Goal: Information Seeking & Learning: Learn about a topic

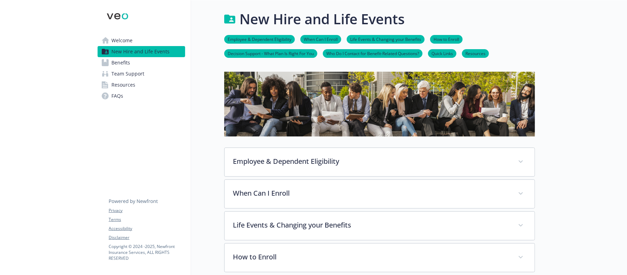
click at [117, 36] on span "Welcome" at bounding box center [121, 40] width 21 height 11
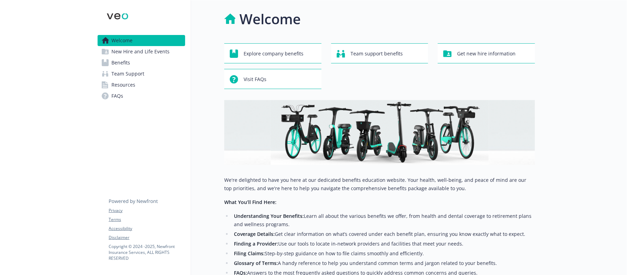
click at [118, 65] on span "Benefits" at bounding box center [120, 62] width 19 height 11
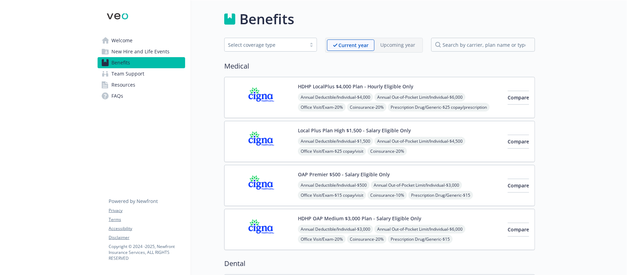
click at [136, 73] on span "Team Support" at bounding box center [127, 73] width 33 height 11
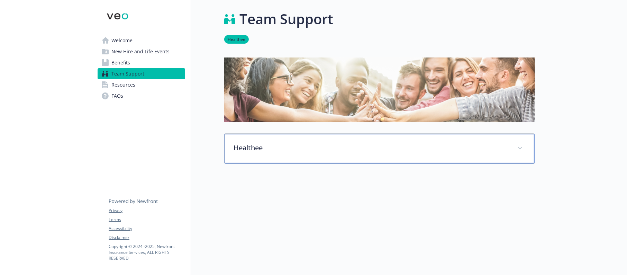
click at [289, 151] on p "Healthee" at bounding box center [371, 148] width 275 height 10
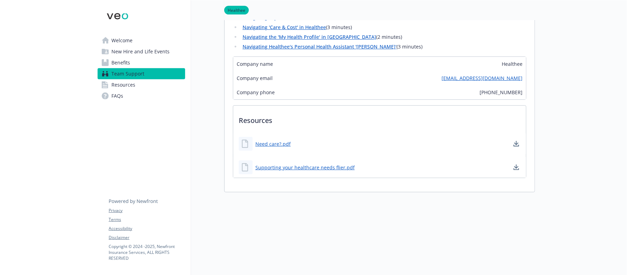
scroll to position [311, 0]
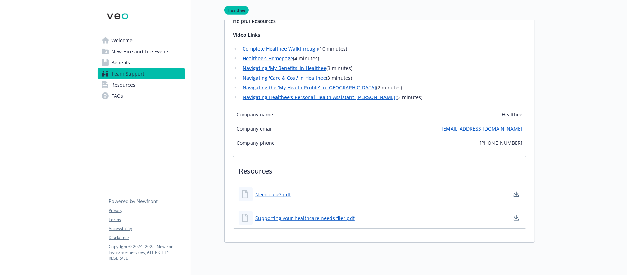
click at [123, 82] on span "Resources" at bounding box center [123, 84] width 24 height 11
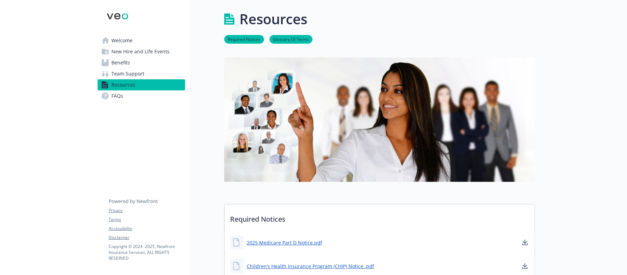
click at [127, 71] on span "Team Support" at bounding box center [127, 73] width 33 height 11
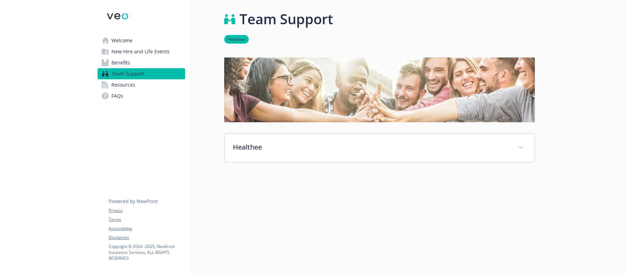
click at [120, 61] on span "Benefits" at bounding box center [120, 62] width 19 height 11
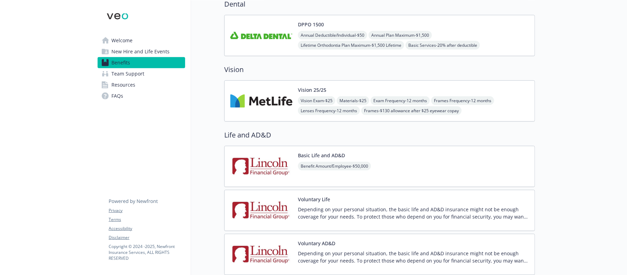
scroll to position [467, 0]
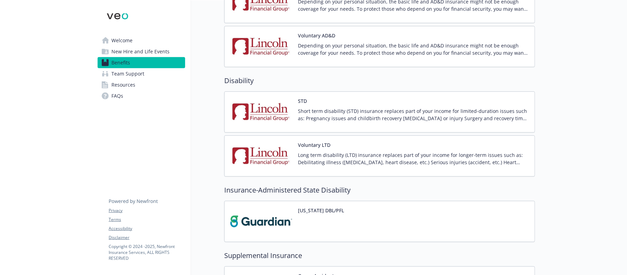
click at [114, 37] on span "Welcome" at bounding box center [121, 40] width 21 height 11
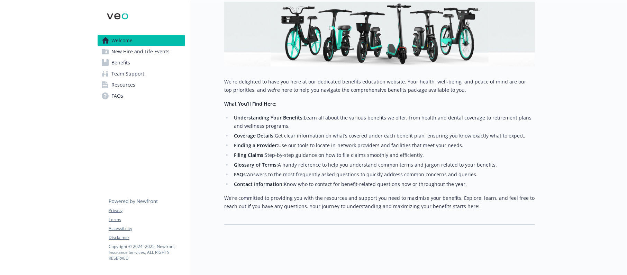
click at [128, 87] on span "Resources" at bounding box center [123, 84] width 24 height 11
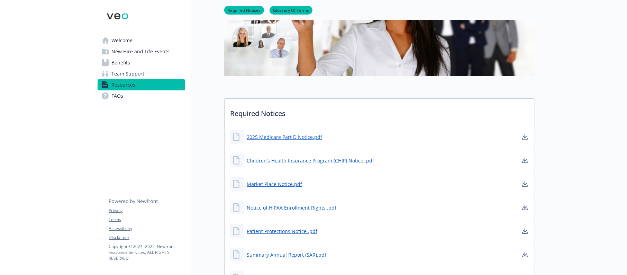
click at [124, 74] on span "Team Support" at bounding box center [127, 73] width 33 height 11
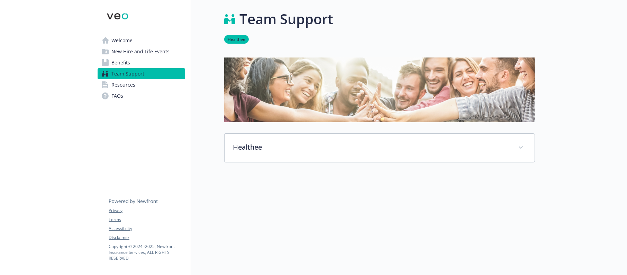
click at [123, 61] on span "Benefits" at bounding box center [120, 62] width 19 height 11
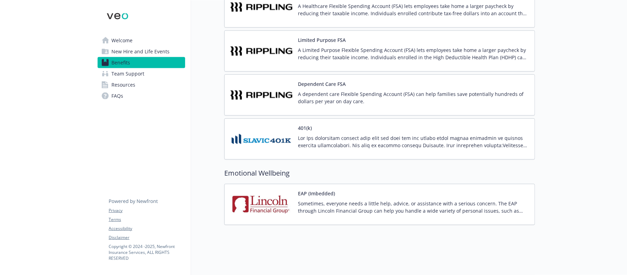
scroll to position [950, 0]
click at [122, 71] on span "Team Support" at bounding box center [127, 73] width 33 height 11
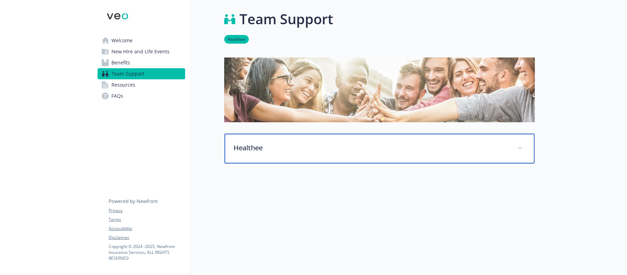
click at [266, 147] on p "Healthee" at bounding box center [371, 148] width 275 height 10
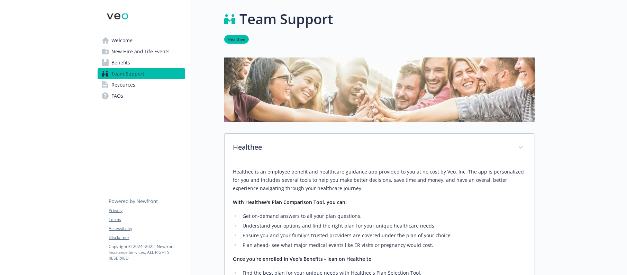
click at [116, 39] on span "Welcome" at bounding box center [121, 40] width 21 height 11
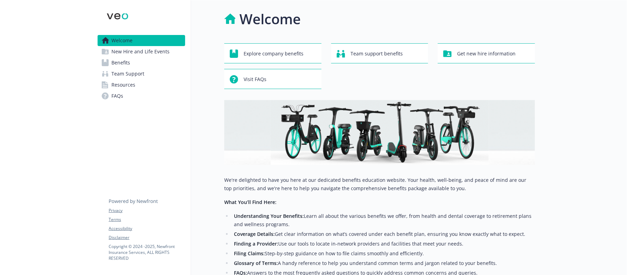
click at [137, 51] on span "New Hire and Life Events" at bounding box center [140, 51] width 58 height 11
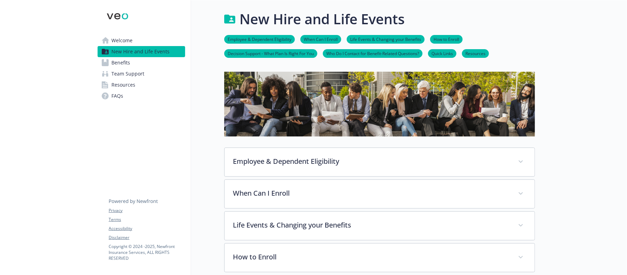
scroll to position [103, 0]
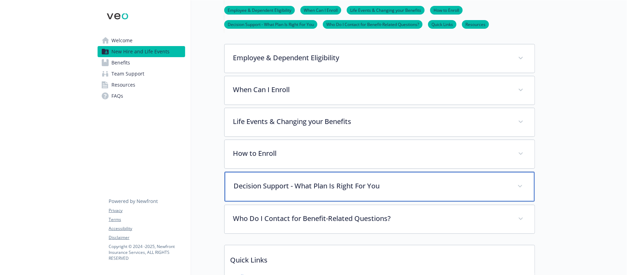
click at [312, 183] on p "Decision Support - What Plan Is Right For You" at bounding box center [371, 186] width 275 height 10
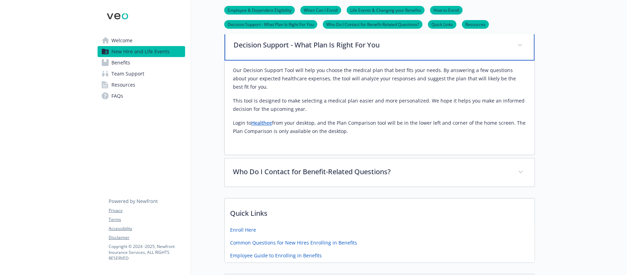
scroll to position [259, 0]
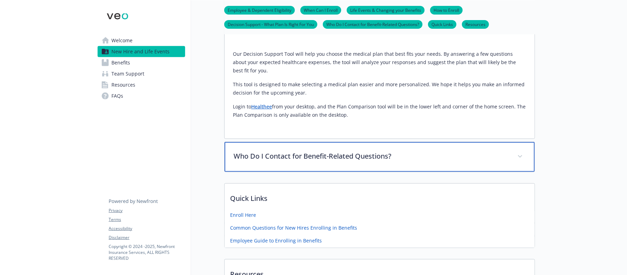
click at [307, 157] on p "Who Do I Contact for Benefit-Related Questions?" at bounding box center [371, 156] width 275 height 10
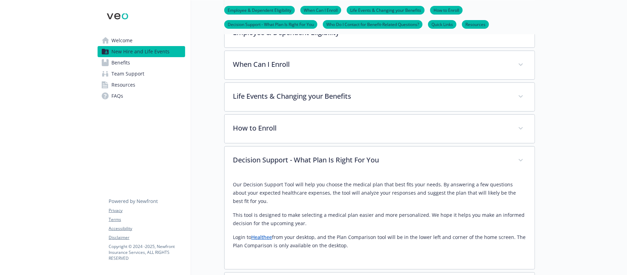
scroll to position [103, 0]
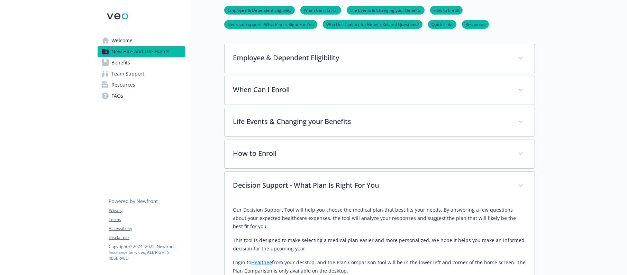
click at [252, 8] on link "Employee & Dependent Eligibility" at bounding box center [259, 10] width 71 height 7
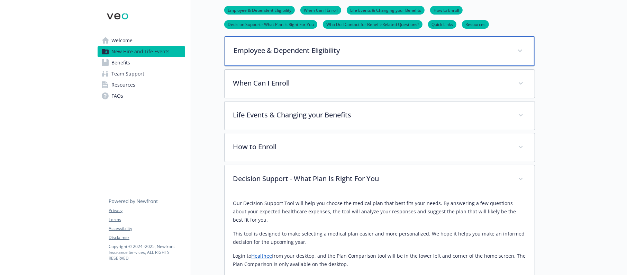
click at [274, 47] on p "Employee & Dependent Eligibility" at bounding box center [371, 50] width 275 height 10
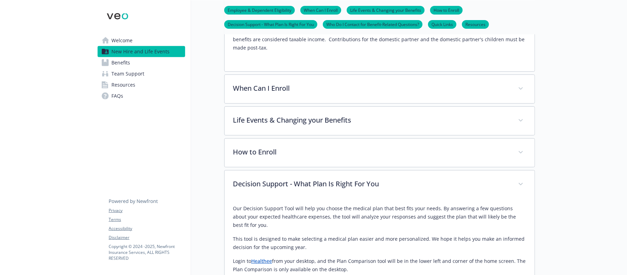
scroll to position [267, 8]
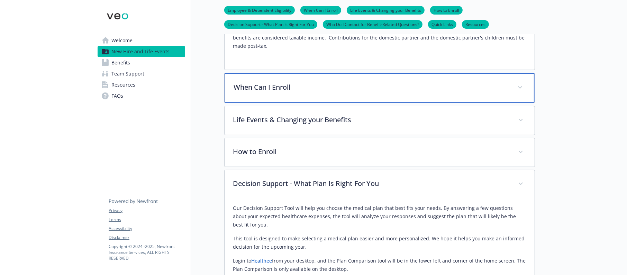
click at [253, 88] on p "When Can I Enroll" at bounding box center [371, 87] width 275 height 10
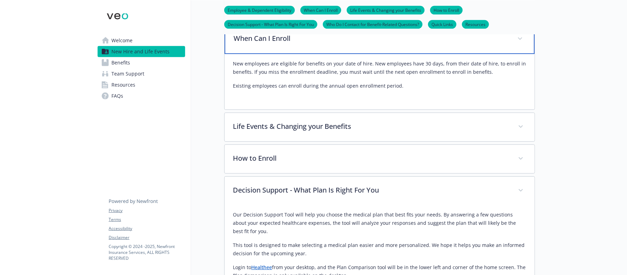
scroll to position [319, 8]
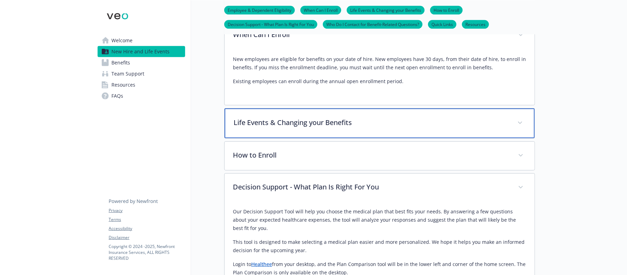
click at [274, 124] on p "Life Events & Changing your Benefits" at bounding box center [371, 122] width 275 height 10
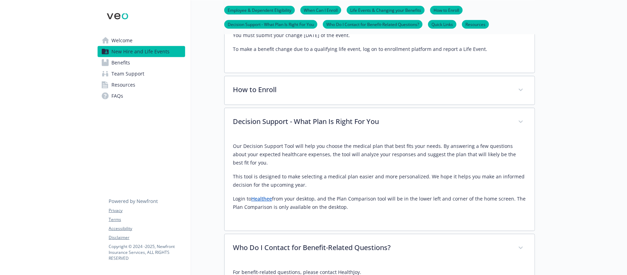
scroll to position [527, 8]
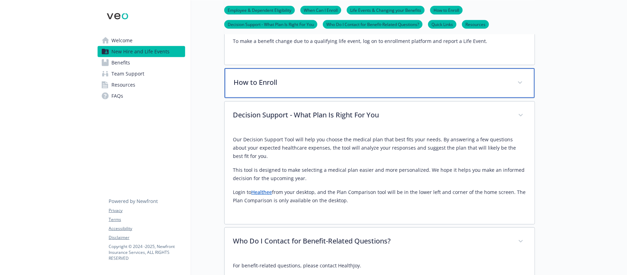
click at [247, 90] on div "How to Enroll" at bounding box center [380, 83] width 310 height 30
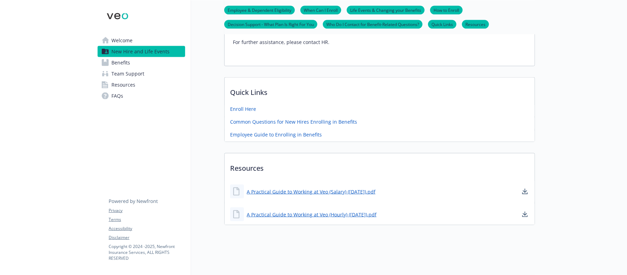
scroll to position [937, 8]
click at [264, 129] on link "Employee Guide to Enrolling in Benefits" at bounding box center [276, 133] width 93 height 9
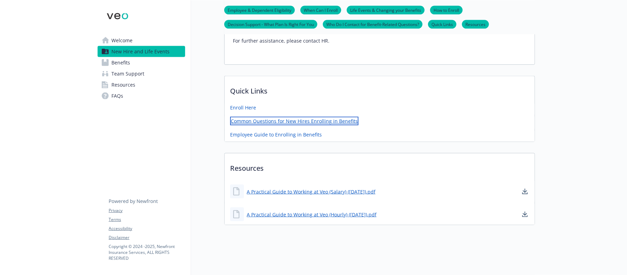
click at [243, 117] on link "Common Questions for New Hires Enrolling in Benefits" at bounding box center [294, 121] width 128 height 9
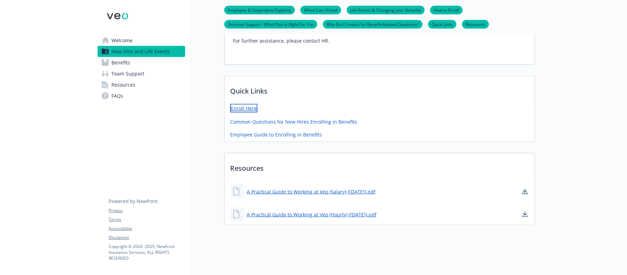
click at [245, 104] on link "Enroll Here" at bounding box center [243, 108] width 27 height 9
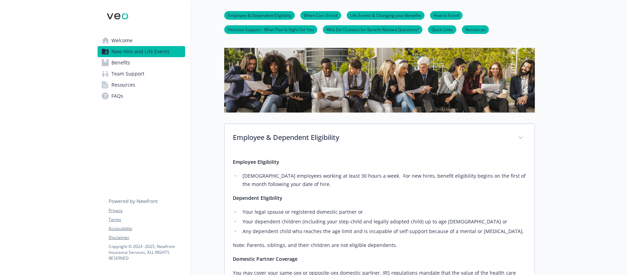
scroll to position [0, 8]
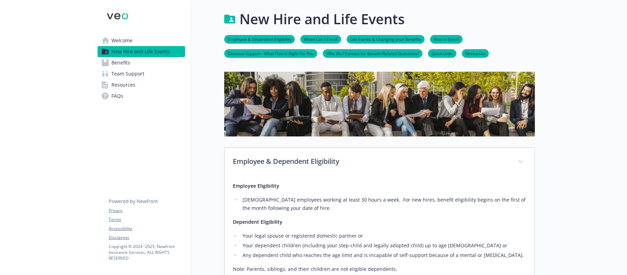
click at [438, 38] on link "How to Enroll" at bounding box center [446, 39] width 33 height 7
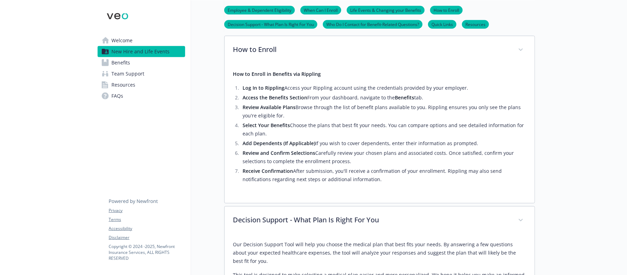
scroll to position [455, 8]
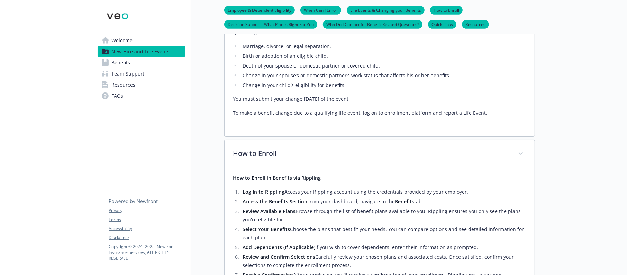
click at [246, 8] on link "Employee & Dependent Eligibility" at bounding box center [259, 10] width 71 height 7
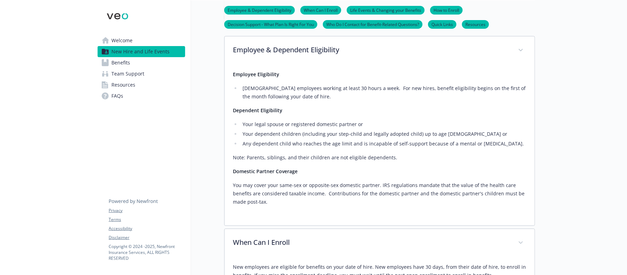
scroll to position [60, 8]
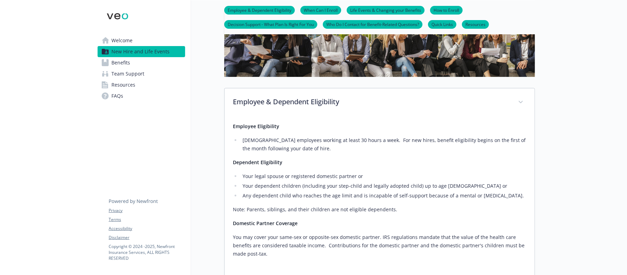
click at [311, 11] on link "When Can I Enroll" at bounding box center [320, 10] width 41 height 7
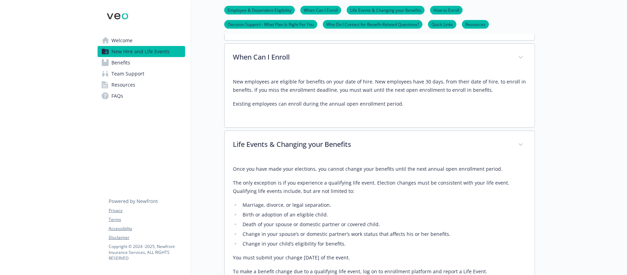
scroll to position [304, 8]
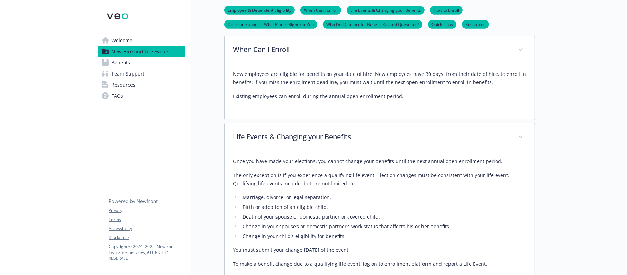
click at [114, 61] on span "Benefits" at bounding box center [120, 62] width 19 height 11
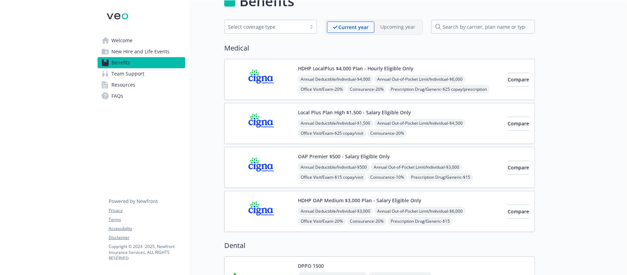
scroll to position [0, 8]
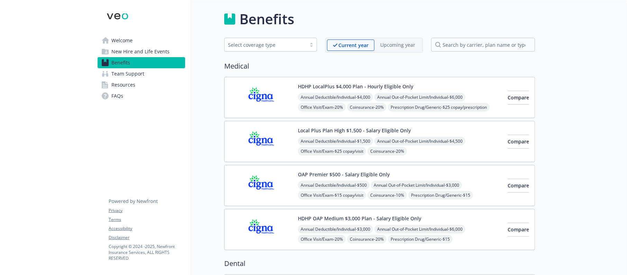
click at [457, 86] on div "HDHP LocalPlus $4,000 Plan - Hourly Eligible Only Annual Deductible/Individual …" at bounding box center [400, 97] width 204 height 29
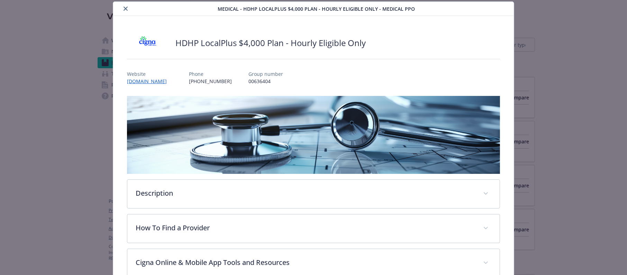
scroll to position [125, 0]
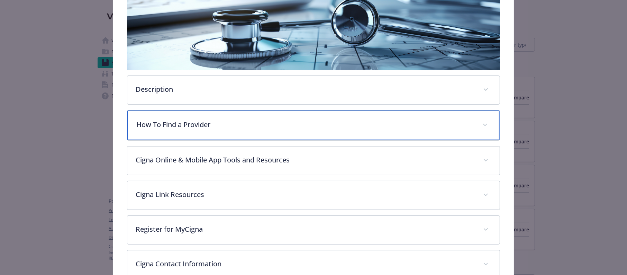
click at [174, 117] on div "How To Find a Provider" at bounding box center [313, 125] width 372 height 30
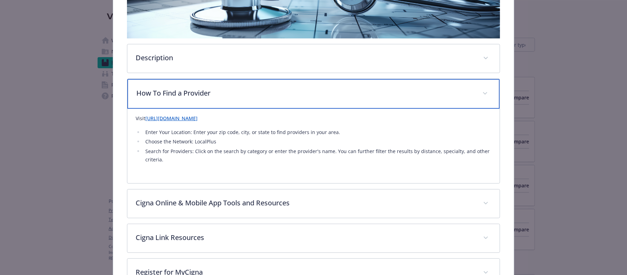
scroll to position [228, 0]
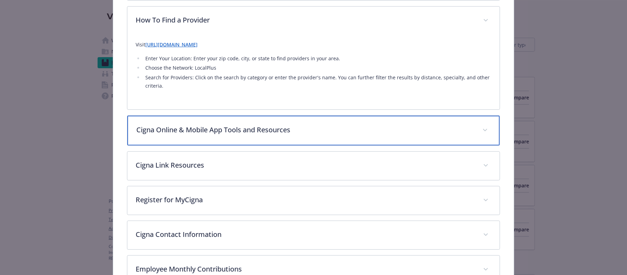
click at [236, 133] on p "Cigna Online & Mobile App Tools and Resources" at bounding box center [305, 130] width 338 height 10
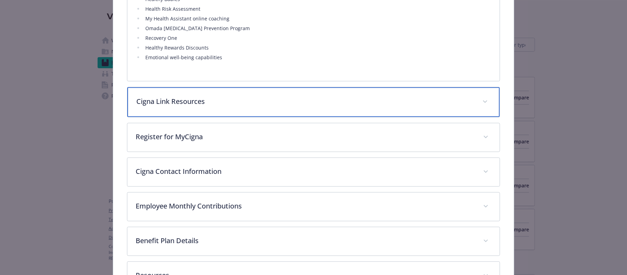
scroll to position [590, 0]
click at [185, 110] on div "Cigna Link Resources" at bounding box center [313, 104] width 372 height 30
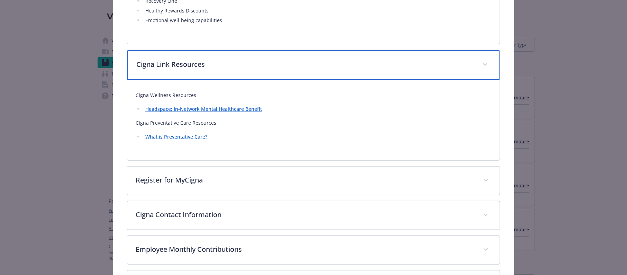
scroll to position [642, 0]
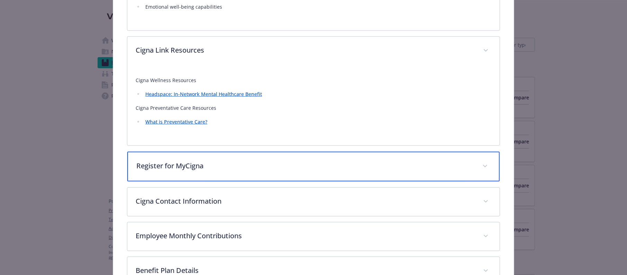
click at [165, 165] on p "Register for MyCigna" at bounding box center [305, 166] width 338 height 10
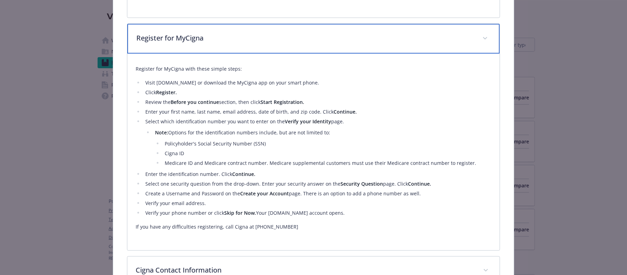
scroll to position [746, 0]
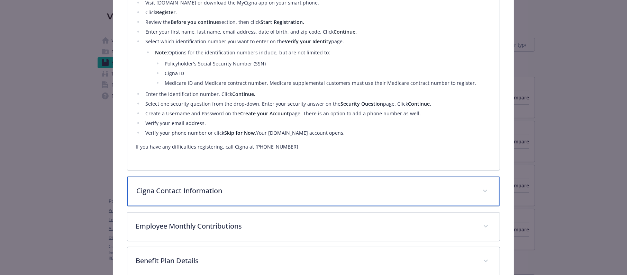
click at [216, 188] on p "Cigna Contact Information" at bounding box center [305, 190] width 338 height 10
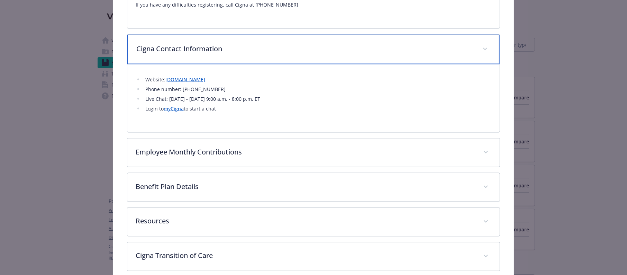
scroll to position [1004, 0]
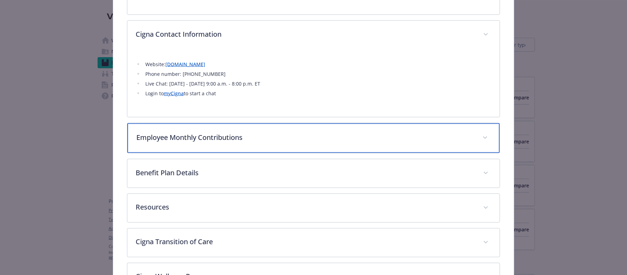
click at [243, 143] on div "Employee Monthly Contributions" at bounding box center [313, 138] width 372 height 30
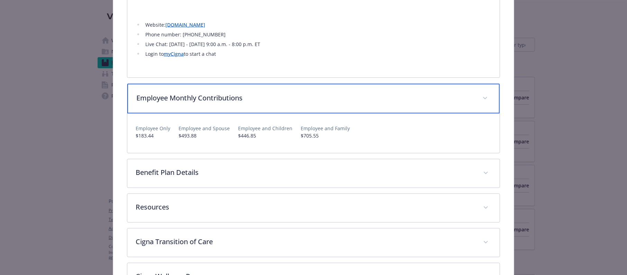
scroll to position [1056, 0]
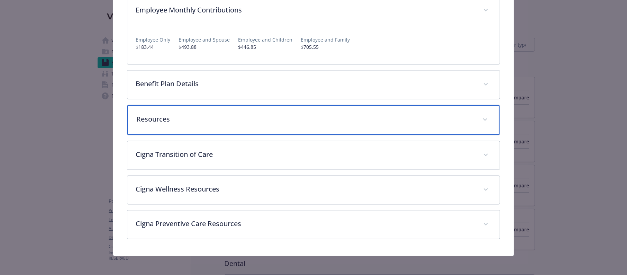
click at [220, 111] on div "Resources" at bounding box center [313, 120] width 372 height 30
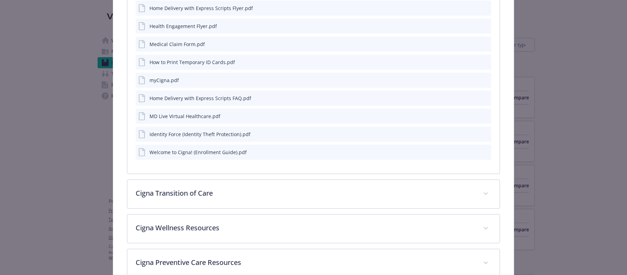
scroll to position [1287, 0]
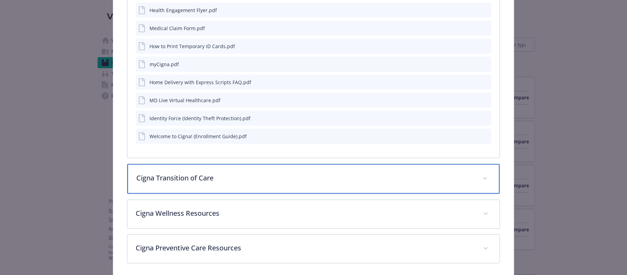
click at [191, 175] on p "Cigna Transition of Care" at bounding box center [305, 178] width 338 height 10
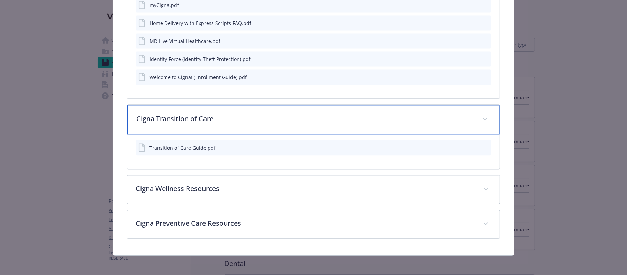
scroll to position [1345, 0]
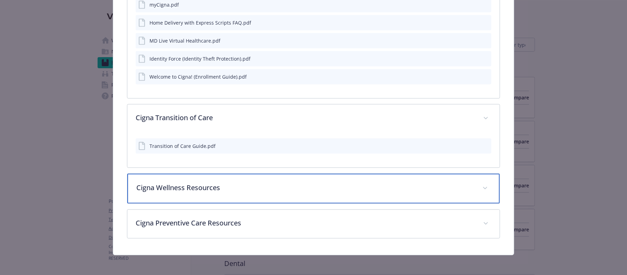
click at [176, 183] on p "Cigna Wellness Resources" at bounding box center [305, 187] width 338 height 10
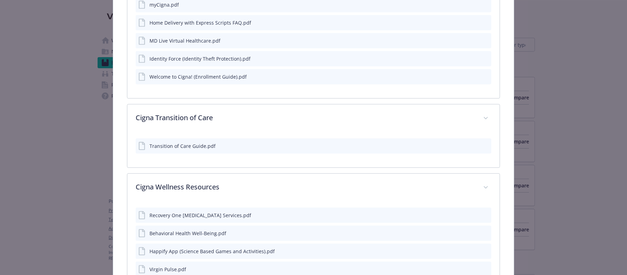
click at [176, 145] on div "Transition of Care Guide.pdf" at bounding box center [182, 145] width 66 height 7
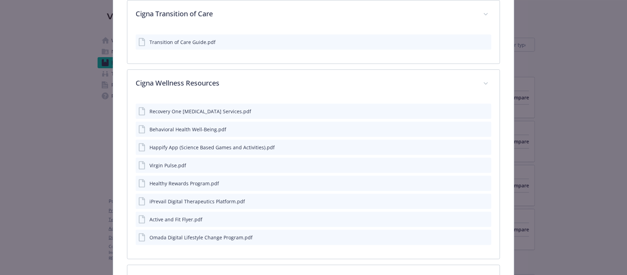
scroll to position [1501, 0]
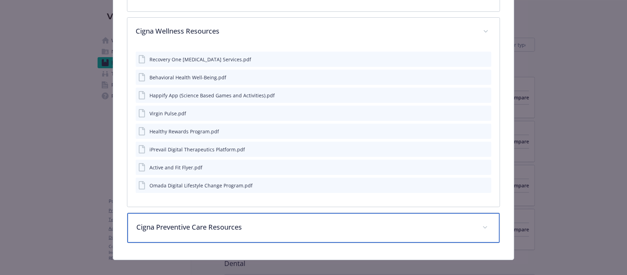
click at [185, 227] on p "Cigna Preventive Care Resources" at bounding box center [305, 227] width 338 height 10
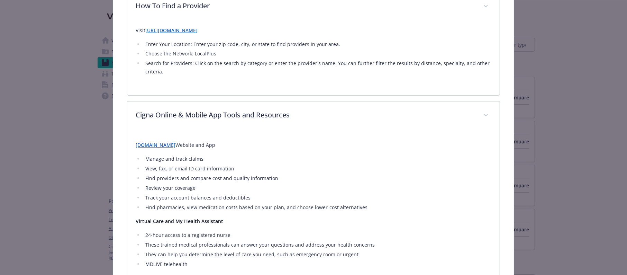
scroll to position [35, 0]
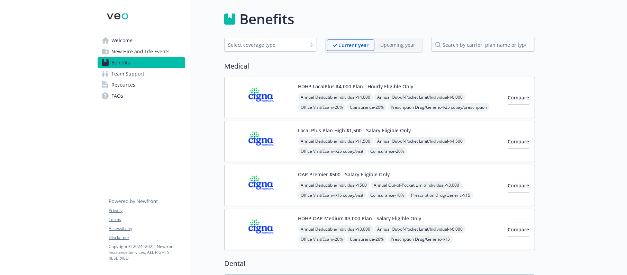
scroll to position [52, 8]
